Goal: Navigation & Orientation: Find specific page/section

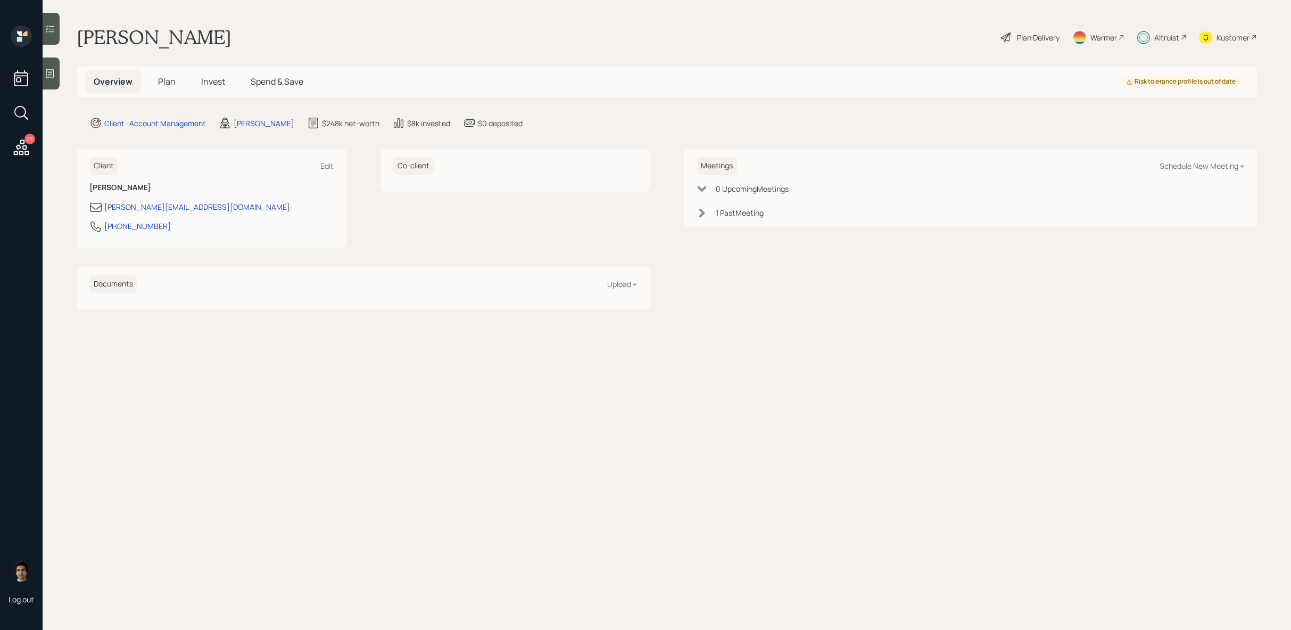
click at [223, 85] on span "Invest" at bounding box center [213, 82] width 24 height 12
